Goal: Navigation & Orientation: Find specific page/section

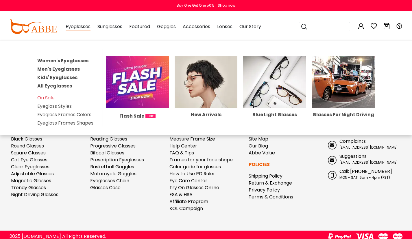
click at [71, 23] on div "Eyeglasses Women's Eyeglasses Men's Eyeglasses Kids' Eyeglasses All Eyeglasses …" at bounding box center [78, 26] width 25 height 29
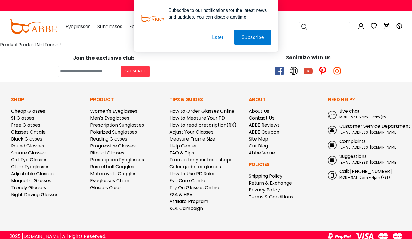
click at [217, 39] on button "Later" at bounding box center [218, 37] width 26 height 14
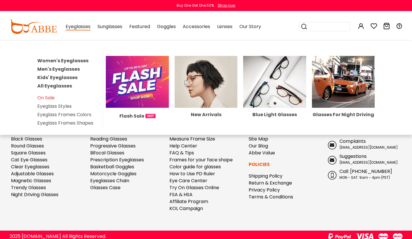
click at [71, 28] on span "Eyeglasses" at bounding box center [78, 26] width 25 height 7
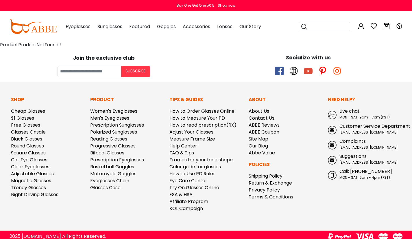
click at [71, 28] on span "Eyeglasses" at bounding box center [78, 26] width 25 height 7
click at [28, 25] on img at bounding box center [33, 26] width 47 height 14
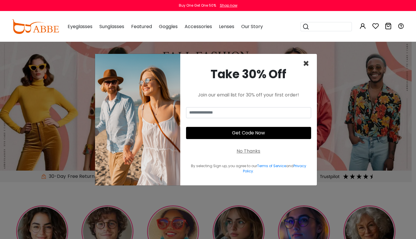
click at [307, 64] on span "×" at bounding box center [306, 63] width 7 height 15
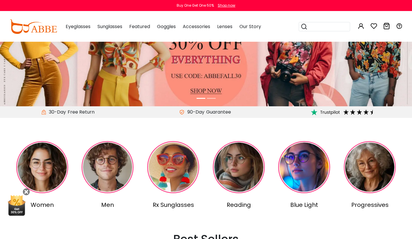
scroll to position [116, 0]
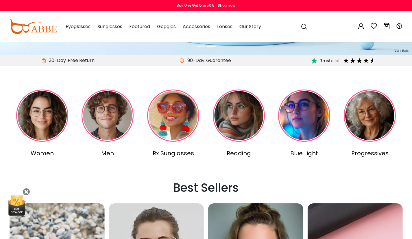
click at [44, 123] on img at bounding box center [42, 115] width 52 height 52
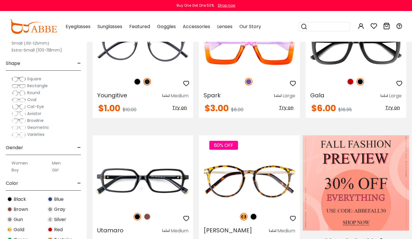
scroll to position [202, 0]
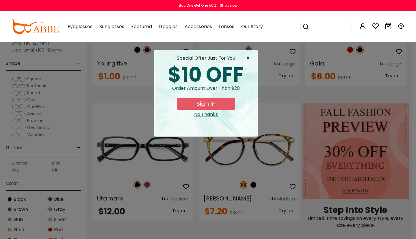
click at [247, 55] on span "×" at bounding box center [249, 58] width 7 height 7
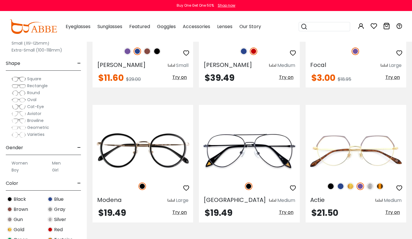
scroll to position [1215, 0]
